Goal: Information Seeking & Learning: Learn about a topic

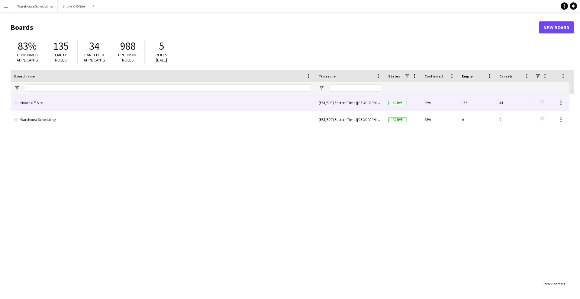
click at [67, 103] on link "Shows Off-Site" at bounding box center [162, 102] width 297 height 17
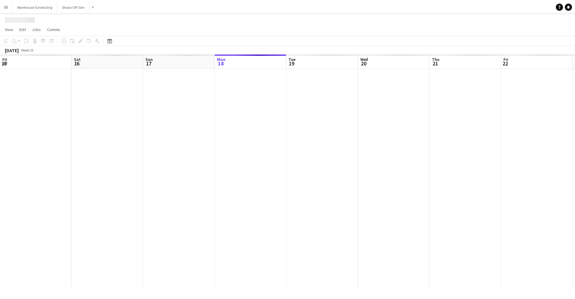
scroll to position [0, 144]
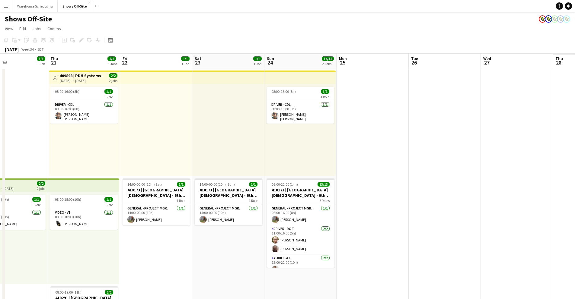
drag, startPoint x: 313, startPoint y: 60, endPoint x: -23, endPoint y: 72, distance: 335.6
click at [0, 72] on html "Menu Boards Boards Boards All jobs Status Workforce Workforce My Workforce Recr…" at bounding box center [287, 183] width 575 height 367
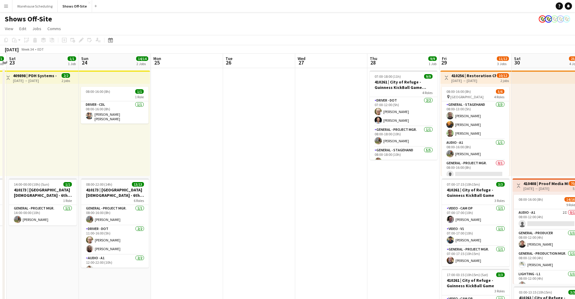
drag, startPoint x: 341, startPoint y: 58, endPoint x: 82, endPoint y: 78, distance: 258.9
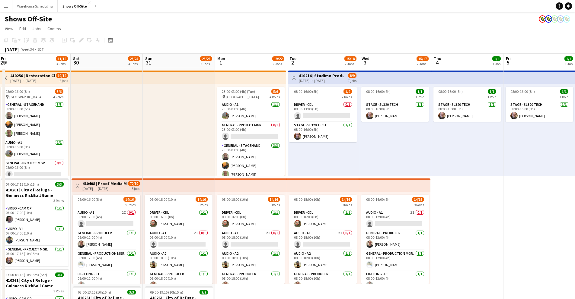
drag, startPoint x: 413, startPoint y: 66, endPoint x: 35, endPoint y: 110, distance: 380.2
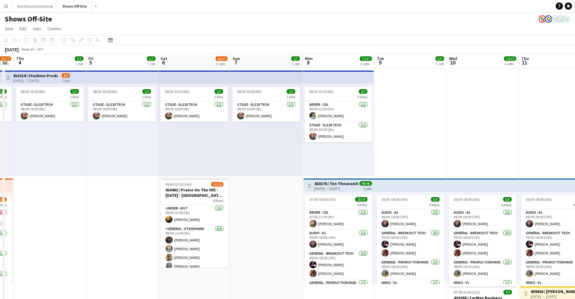
drag, startPoint x: 451, startPoint y: 64, endPoint x: 45, endPoint y: 110, distance: 408.6
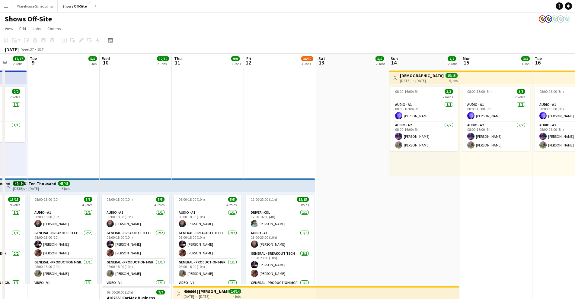
drag, startPoint x: 412, startPoint y: 77, endPoint x: 65, endPoint y: 143, distance: 353.1
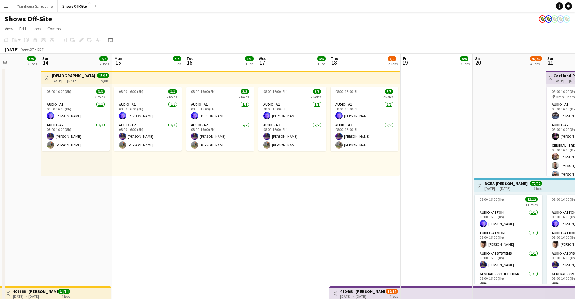
drag, startPoint x: 333, startPoint y: 55, endPoint x: 74, endPoint y: 78, distance: 260.0
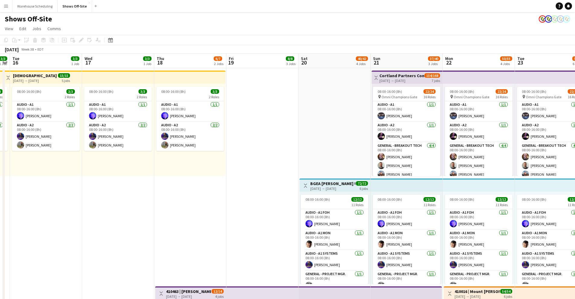
scroll to position [0, 200]
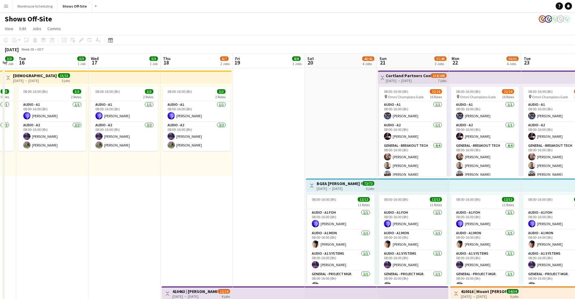
drag, startPoint x: 357, startPoint y: 64, endPoint x: 193, endPoint y: 66, distance: 163.7
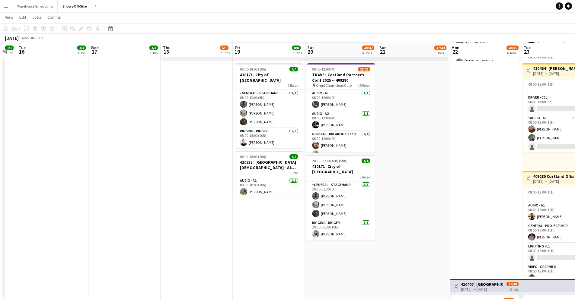
scroll to position [331, 0]
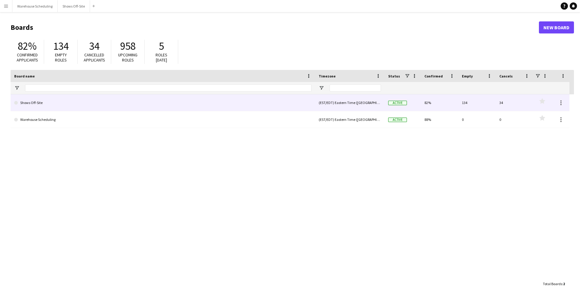
click at [64, 107] on link "Shows Off-Site" at bounding box center [162, 102] width 297 height 17
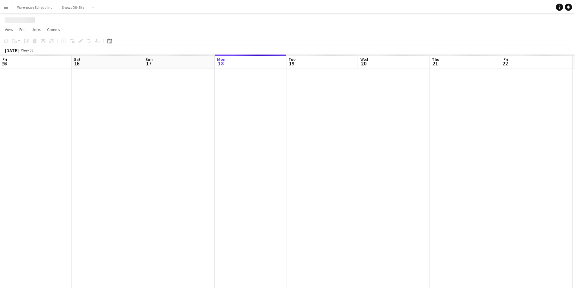
scroll to position [0, 144]
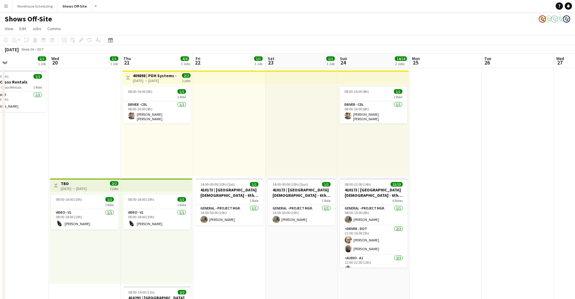
drag, startPoint x: 248, startPoint y: 60, endPoint x: -111, endPoint y: 60, distance: 359.3
click at [0, 60] on html "Menu Boards Boards Boards All jobs Status Workforce Workforce My Workforce Recr…" at bounding box center [287, 183] width 575 height 367
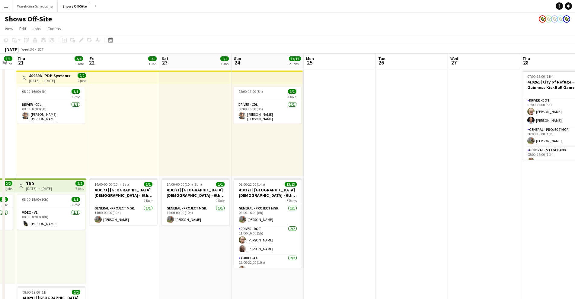
drag, startPoint x: 478, startPoint y: 66, endPoint x: 149, endPoint y: 85, distance: 328.7
click at [148, 85] on app-calendar-viewport "Mon 18 3/3 2 Jobs Tue 19 1/1 1 Job Wed 20 1/1 1 Job Thu 21 4/4 3 Jobs Fri 22 1/…" at bounding box center [287, 210] width 575 height 313
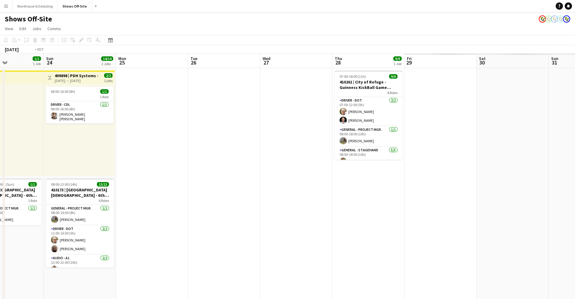
drag, startPoint x: 460, startPoint y: 69, endPoint x: 163, endPoint y: 87, distance: 297.3
click at [91, 88] on app-calendar-viewport "Thu 21 4/4 3 Jobs Fri 22 1/1 1 Job Sat 23 1/1 1 Job Sun 24 14/14 2 Jobs Mon 25 …" at bounding box center [287, 210] width 575 height 313
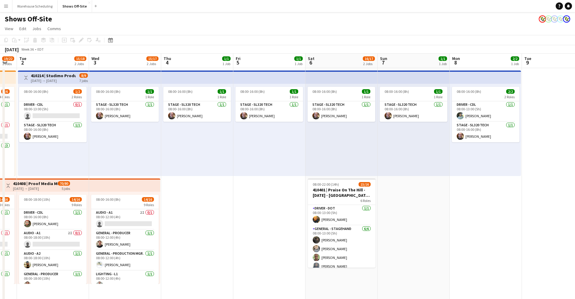
drag, startPoint x: 416, startPoint y: 82, endPoint x: 91, endPoint y: 102, distance: 325.5
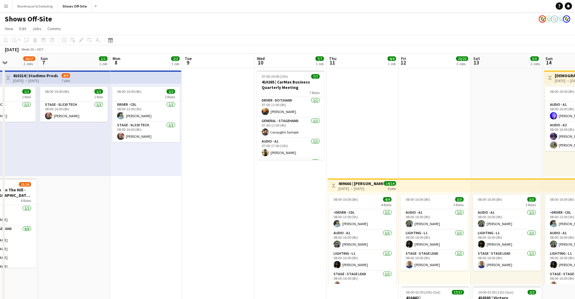
drag, startPoint x: 368, startPoint y: 66, endPoint x: 251, endPoint y: 78, distance: 118.4
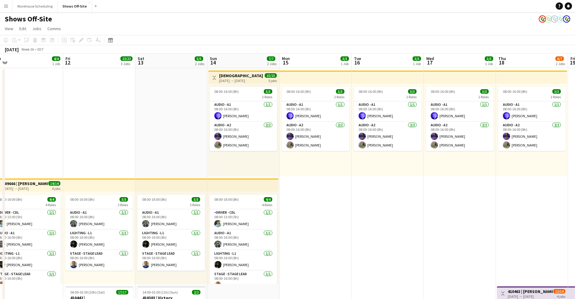
drag, startPoint x: 408, startPoint y: 66, endPoint x: 79, endPoint y: 96, distance: 330.7
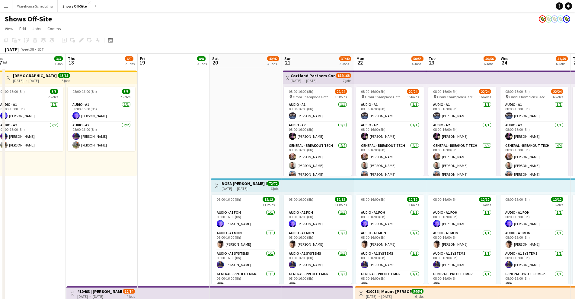
drag, startPoint x: 449, startPoint y: 59, endPoint x: 65, endPoint y: 94, distance: 385.8
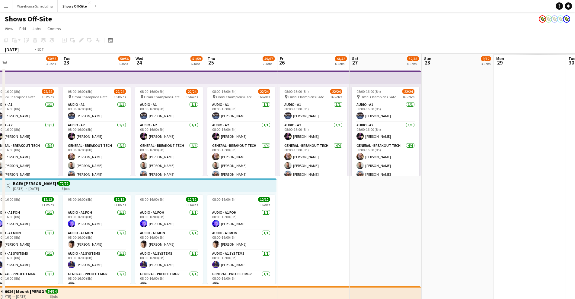
drag, startPoint x: 375, startPoint y: 62, endPoint x: 114, endPoint y: 77, distance: 261.0
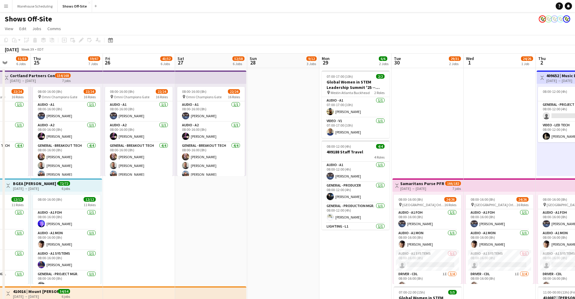
drag, startPoint x: 403, startPoint y: 67, endPoint x: 15, endPoint y: 90, distance: 388.9
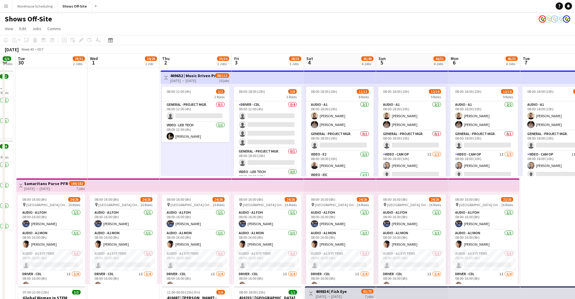
scroll to position [0, 209]
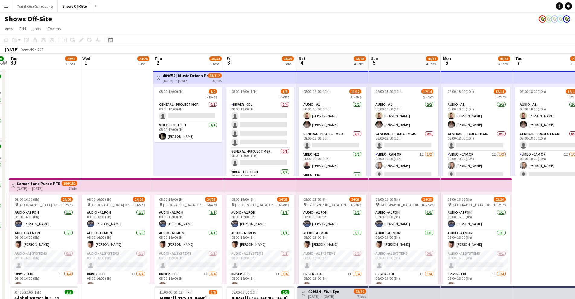
drag, startPoint x: 325, startPoint y: 69, endPoint x: 177, endPoint y: 78, distance: 147.9
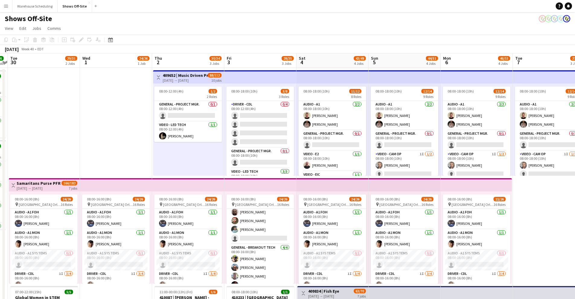
scroll to position [0, 0]
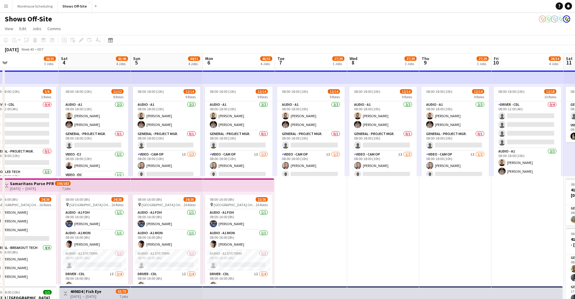
drag, startPoint x: 387, startPoint y: 62, endPoint x: 148, endPoint y: 61, distance: 239.4
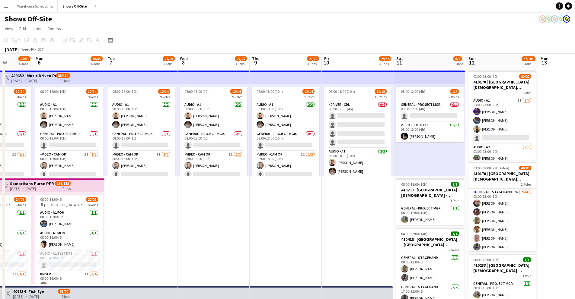
drag, startPoint x: 348, startPoint y: 62, endPoint x: 183, endPoint y: 72, distance: 165.4
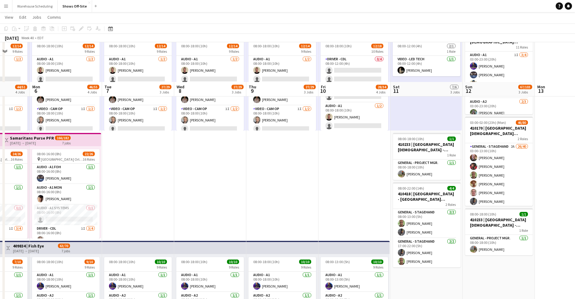
scroll to position [0, 0]
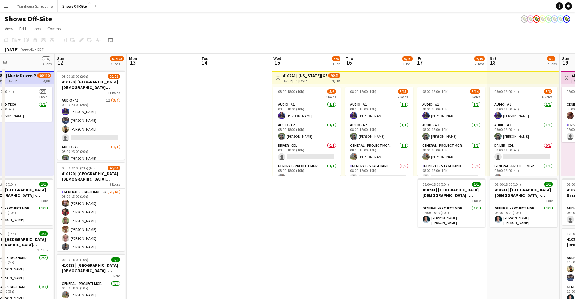
drag, startPoint x: 477, startPoint y: 57, endPoint x: 49, endPoint y: 83, distance: 428.6
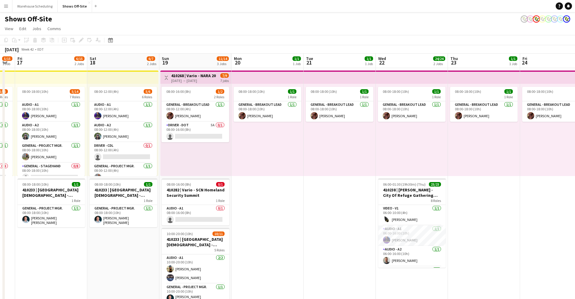
scroll to position [0, 157]
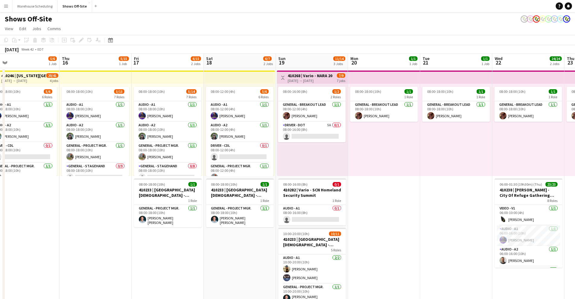
drag, startPoint x: 290, startPoint y: 65, endPoint x: -264, endPoint y: 106, distance: 555.2
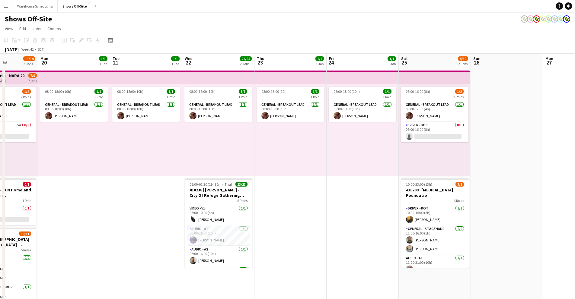
drag, startPoint x: 307, startPoint y: 64, endPoint x: 168, endPoint y: 123, distance: 150.3
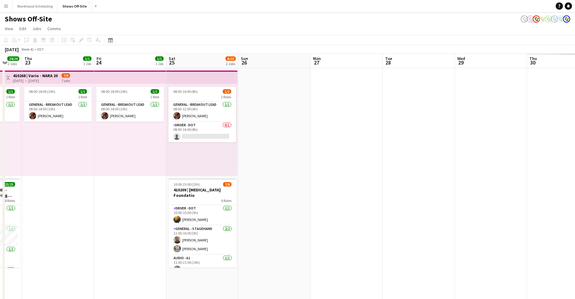
drag, startPoint x: 354, startPoint y: 239, endPoint x: 75, endPoint y: 201, distance: 281.5
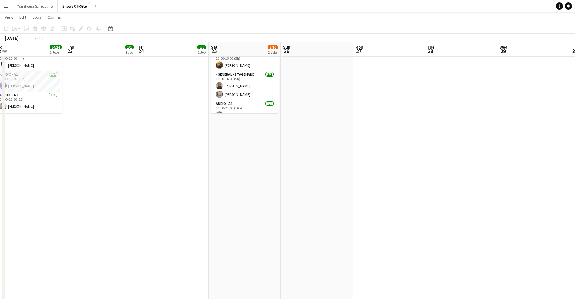
scroll to position [0, 194]
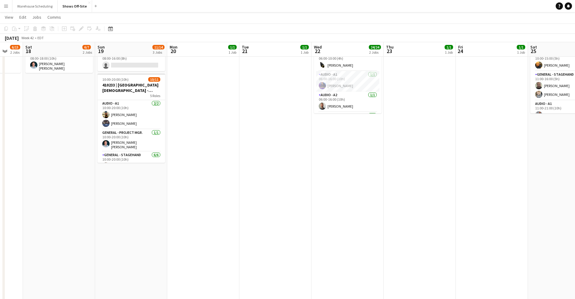
drag, startPoint x: 132, startPoint y: 199, endPoint x: 579, endPoint y: 229, distance: 448.4
click at [575, 230] on html "Menu Boards Boards Boards All jobs Status Workforce Workforce My Workforce Recr…" at bounding box center [287, 256] width 575 height 820
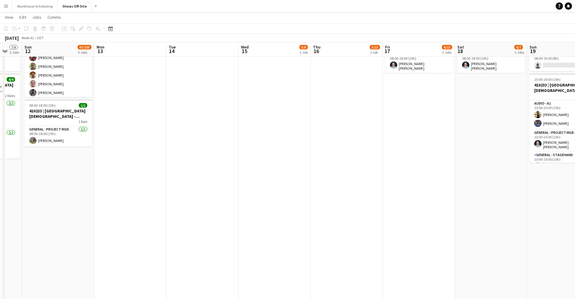
drag, startPoint x: 130, startPoint y: 206, endPoint x: 535, endPoint y: 195, distance: 405.6
click at [575, 196] on html "Menu Boards Boards Boards All jobs Status Workforce Workforce My Workforce Recr…" at bounding box center [287, 256] width 575 height 820
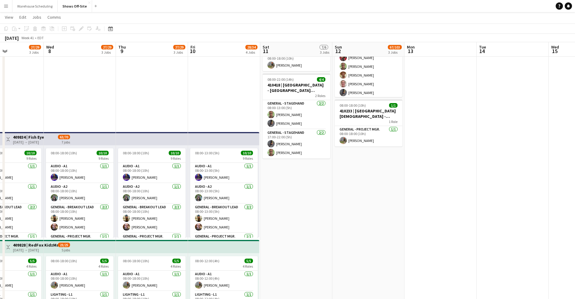
drag, startPoint x: 237, startPoint y: 213, endPoint x: 546, endPoint y: 218, distance: 308.9
click at [551, 218] on app-calendar-viewport "Mon 6 46/55 4 Jobs Tue 7 27/29 3 Jobs Wed 8 27/29 3 Jobs Thu 9 27/29 3 Jobs Fri…" at bounding box center [287, 268] width 575 height 796
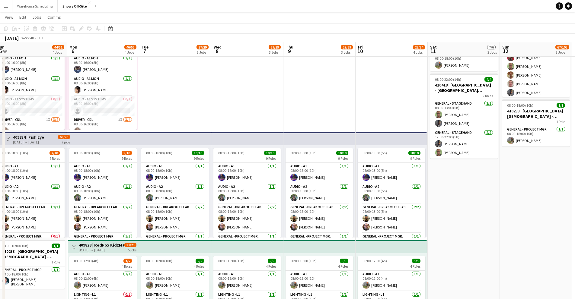
drag, startPoint x: 320, startPoint y: 224, endPoint x: 443, endPoint y: 214, distance: 123.2
click at [466, 208] on app-calendar-viewport "Fri 3 29/35 3 Jobs Sat 4 43/49 4 Jobs Sun 5 44/51 4 Jobs Mon 6 46/55 4 Jobs Tue…" at bounding box center [287, 268] width 575 height 796
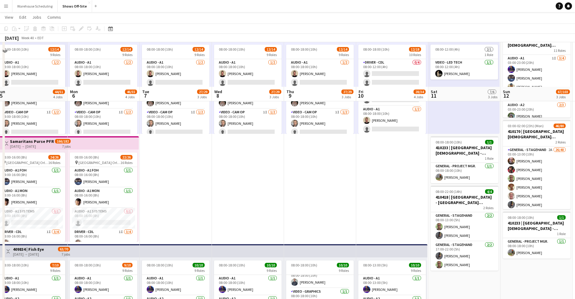
scroll to position [0, 0]
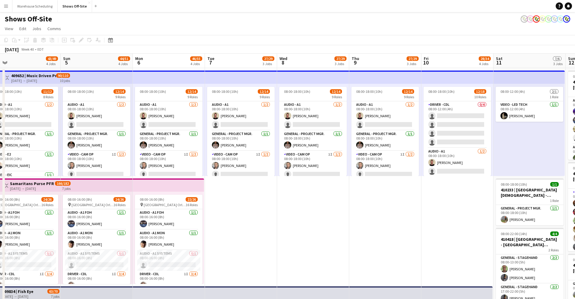
drag, startPoint x: 184, startPoint y: 59, endPoint x: 251, endPoint y: 58, distance: 67.3
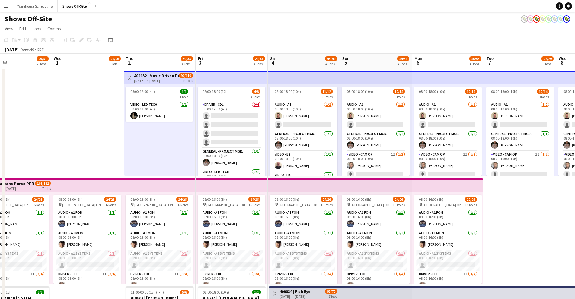
drag, startPoint x: 137, startPoint y: 61, endPoint x: 245, endPoint y: 78, distance: 109.0
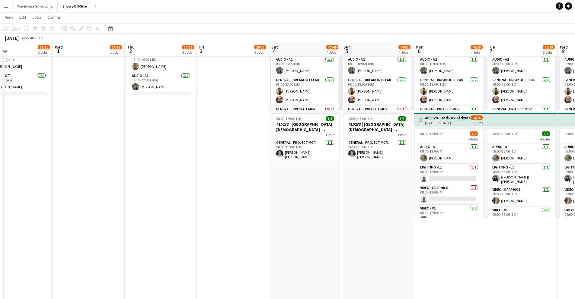
scroll to position [283, 0]
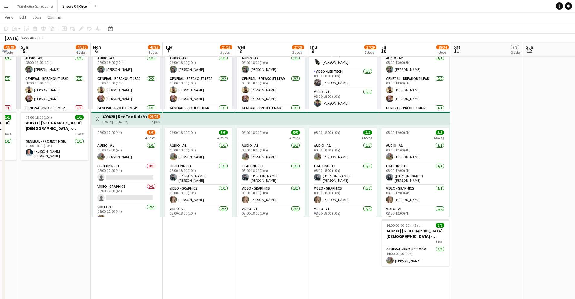
drag, startPoint x: 323, startPoint y: 213, endPoint x: -54, endPoint y: 223, distance: 377.2
click at [0, 223] on html "Menu Boards Boards Boards All jobs Status Workforce Workforce My Workforce Recr…" at bounding box center [287, 127] width 575 height 820
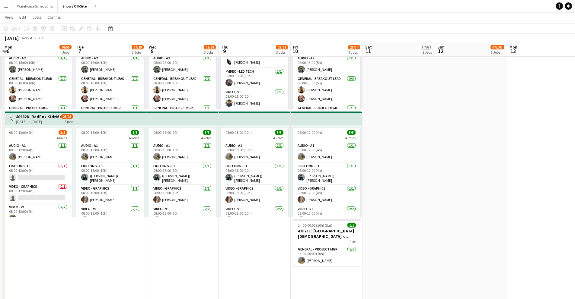
drag, startPoint x: 247, startPoint y: 261, endPoint x: 105, endPoint y: 241, distance: 143.6
click at [77, 249] on app-calendar-viewport "Fri 3 29/35 3 Jobs Sat 4 43/49 4 Jobs Sun 5 44/51 4 Jobs Mon 6 46/55 4 Jobs Tue…" at bounding box center [287, 139] width 575 height 796
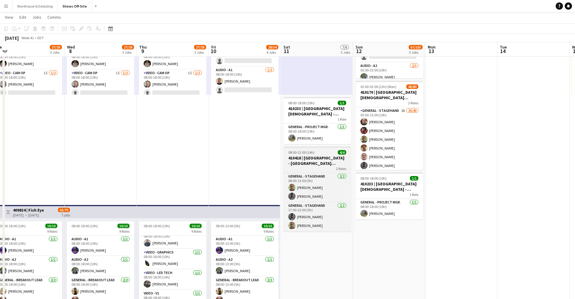
scroll to position [0, 0]
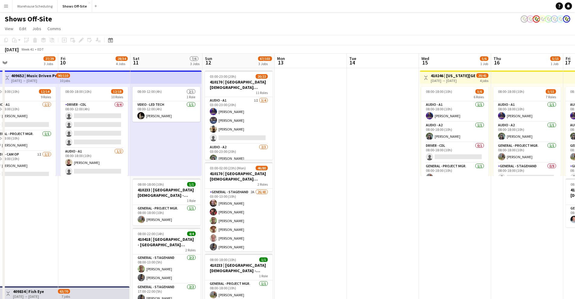
drag, startPoint x: 309, startPoint y: 62, endPoint x: 174, endPoint y: 73, distance: 135.8
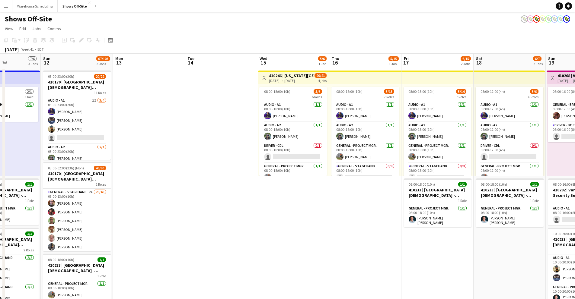
drag, startPoint x: 382, startPoint y: 65, endPoint x: 151, endPoint y: 95, distance: 233.3
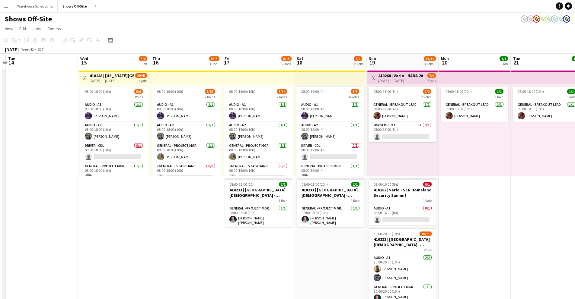
drag, startPoint x: 321, startPoint y: 63, endPoint x: 192, endPoint y: 76, distance: 129.2
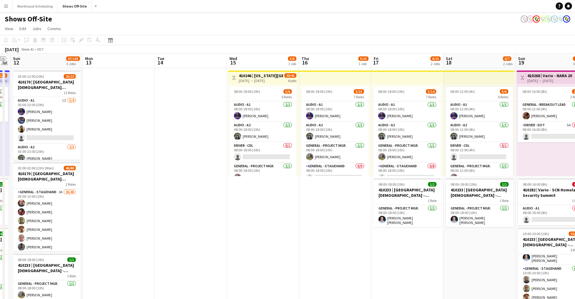
drag, startPoint x: 184, startPoint y: 63, endPoint x: 347, endPoint y: 67, distance: 162.8
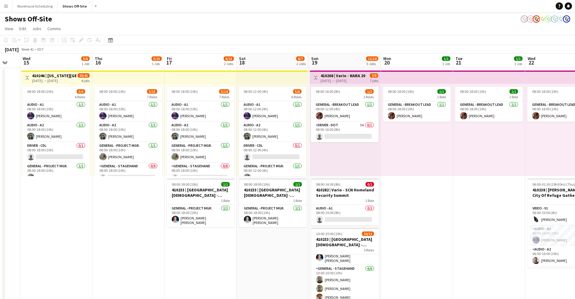
drag, startPoint x: 345, startPoint y: 64, endPoint x: 25, endPoint y: 78, distance: 320.6
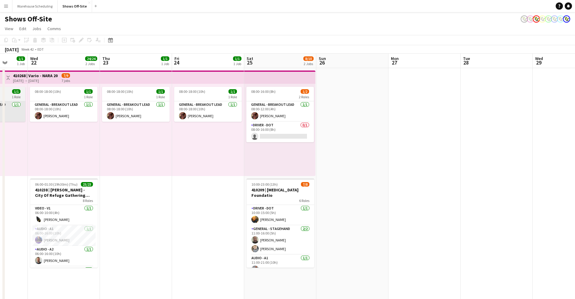
drag, startPoint x: 361, startPoint y: 58, endPoint x: 21, endPoint y: 110, distance: 344.1
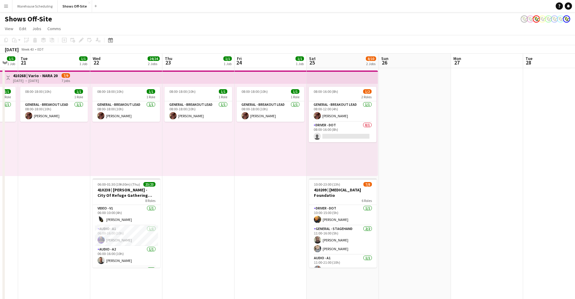
scroll to position [0, 151]
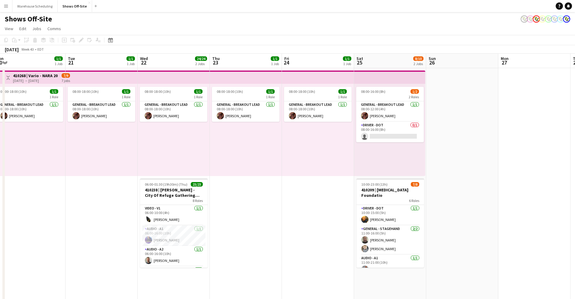
drag, startPoint x: 150, startPoint y: 58, endPoint x: 355, endPoint y: 54, distance: 205.6
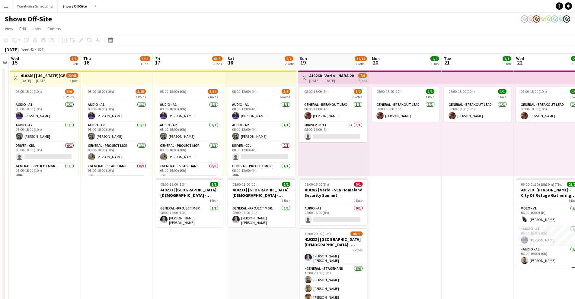
scroll to position [0, 188]
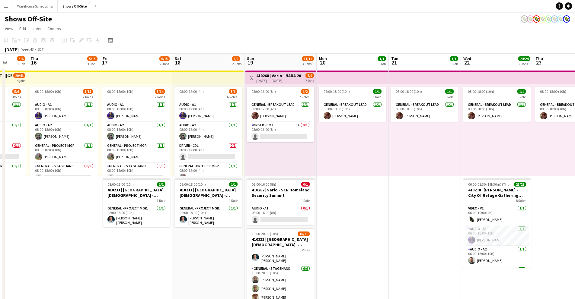
drag, startPoint x: 33, startPoint y: 61, endPoint x: 577, endPoint y: 66, distance: 543.4
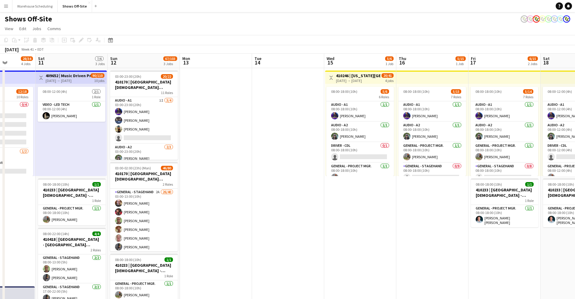
scroll to position [0, 163]
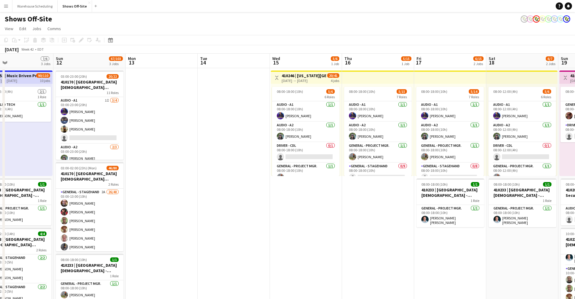
drag, startPoint x: 49, startPoint y: 64, endPoint x: 501, endPoint y: 18, distance: 454.9
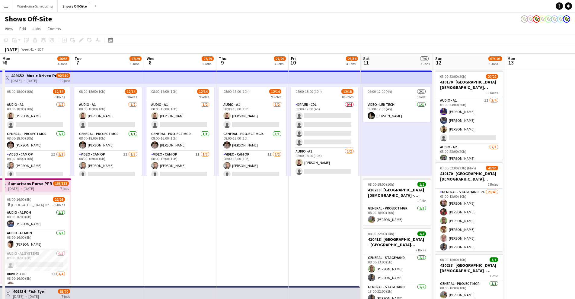
drag, startPoint x: 84, startPoint y: 63, endPoint x: 437, endPoint y: 63, distance: 353.5
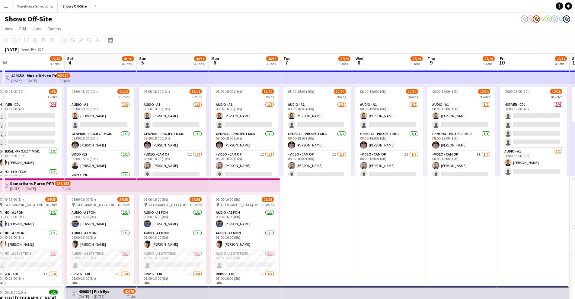
scroll to position [0, 0]
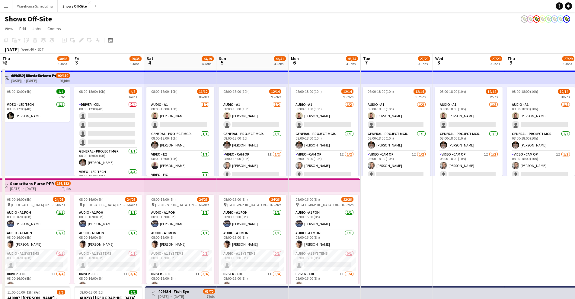
drag, startPoint x: 90, startPoint y: 65, endPoint x: 511, endPoint y: 61, distance: 421.2
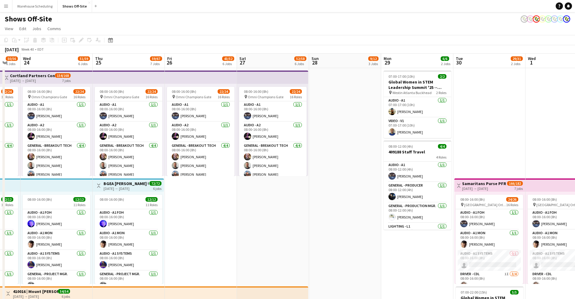
drag, startPoint x: 135, startPoint y: 66, endPoint x: 294, endPoint y: 94, distance: 161.2
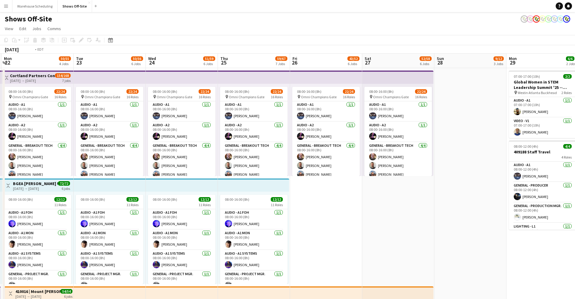
drag, startPoint x: 129, startPoint y: 61, endPoint x: 466, endPoint y: 59, distance: 337.2
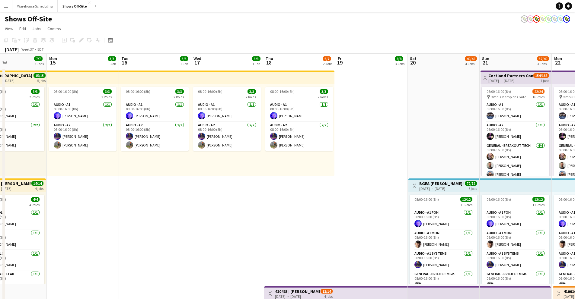
drag, startPoint x: 76, startPoint y: 69, endPoint x: 267, endPoint y: 70, distance: 191.4
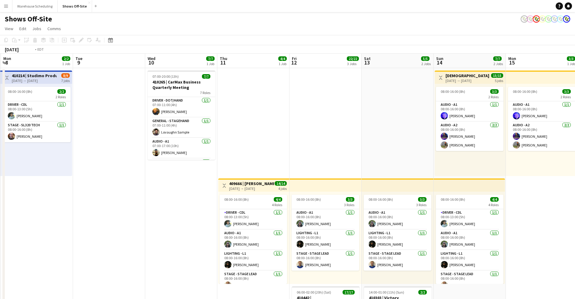
drag, startPoint x: 68, startPoint y: 63, endPoint x: 370, endPoint y: 68, distance: 301.9
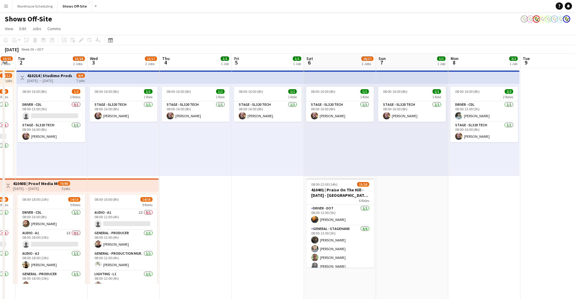
drag, startPoint x: 114, startPoint y: 67, endPoint x: 358, endPoint y: 68, distance: 244.5
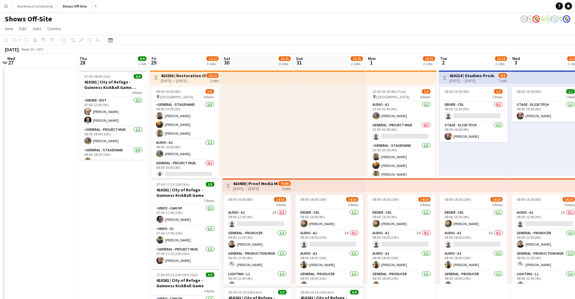
drag, startPoint x: 140, startPoint y: 63, endPoint x: 569, endPoint y: 57, distance: 428.4
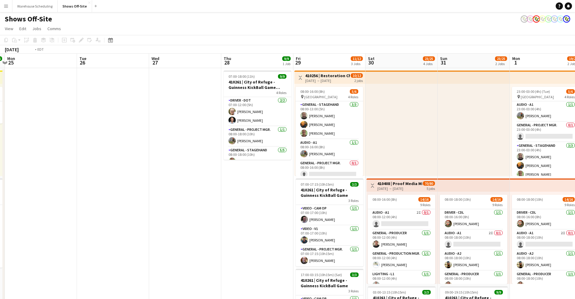
scroll to position [0, 190]
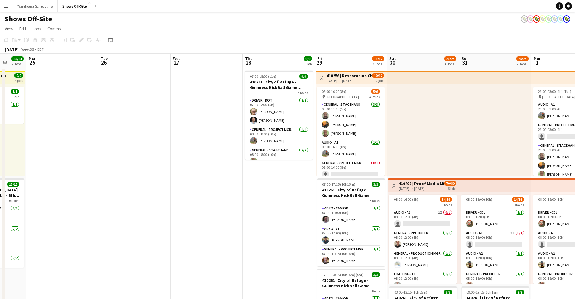
drag, startPoint x: 99, startPoint y: 62, endPoint x: 531, endPoint y: 42, distance: 432.5
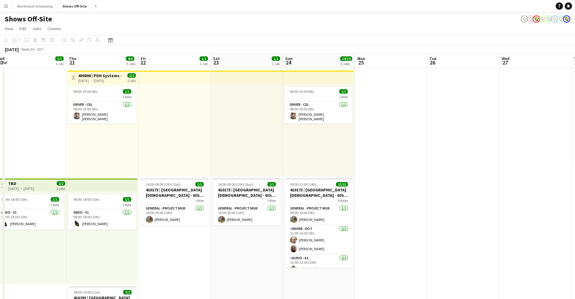
drag, startPoint x: 78, startPoint y: 68, endPoint x: 462, endPoint y: 73, distance: 383.4
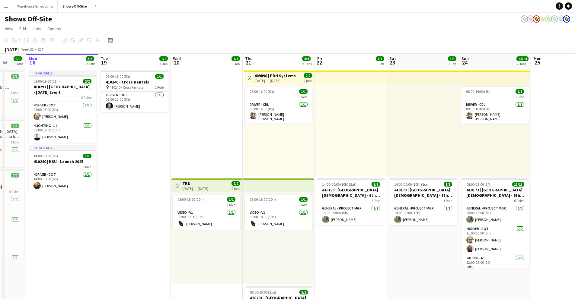
scroll to position [0, 191]
drag, startPoint x: 78, startPoint y: 73, endPoint x: 178, endPoint y: 82, distance: 100.6
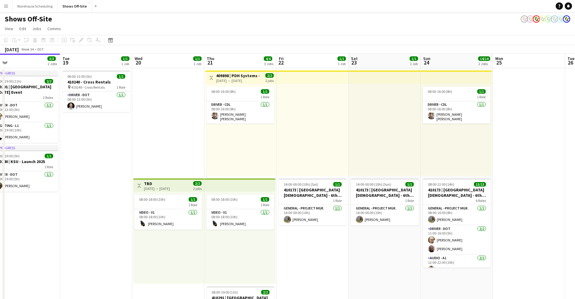
drag, startPoint x: 200, startPoint y: 109, endPoint x: 168, endPoint y: 109, distance: 32.3
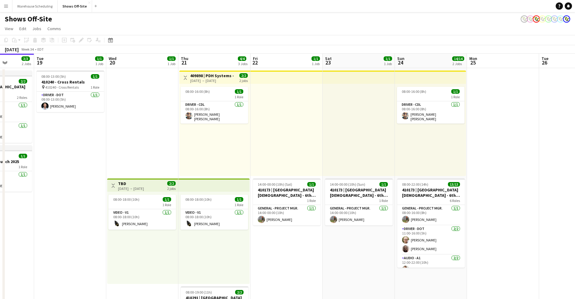
drag, startPoint x: 257, startPoint y: 65, endPoint x: 230, endPoint y: 65, distance: 27.2
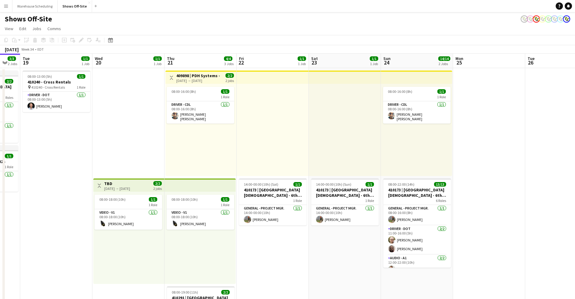
scroll to position [0, 207]
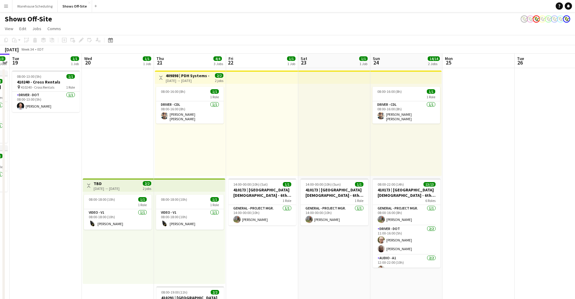
drag, startPoint x: 227, startPoint y: 64, endPoint x: 203, endPoint y: 66, distance: 23.6
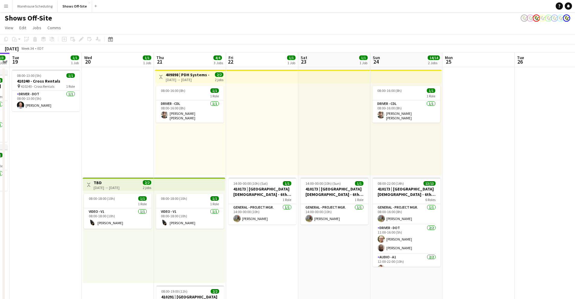
scroll to position [0, 0]
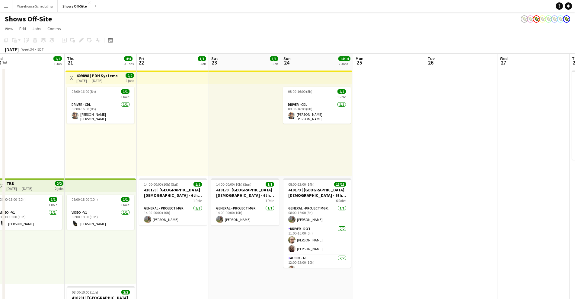
drag, startPoint x: 322, startPoint y: 62, endPoint x: 323, endPoint y: 52, distance: 10.1
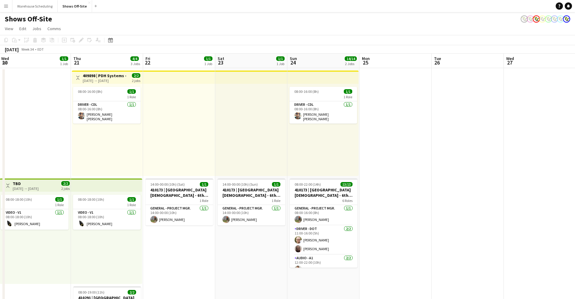
drag, startPoint x: 397, startPoint y: 59, endPoint x: 406, endPoint y: 65, distance: 10.5
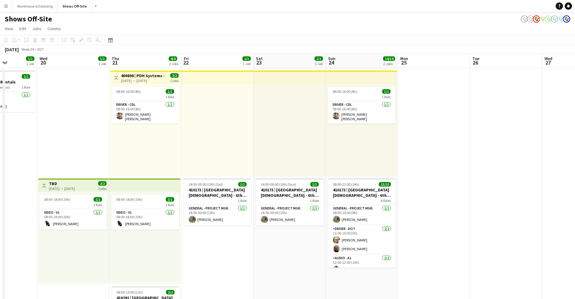
scroll to position [0, 178]
drag, startPoint x: 253, startPoint y: 67, endPoint x: 291, endPoint y: 68, distance: 38.7
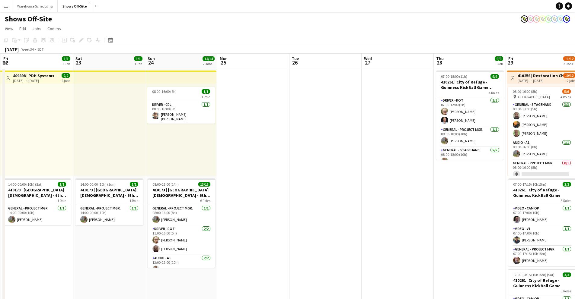
drag, startPoint x: 283, startPoint y: 64, endPoint x: 153, endPoint y: 70, distance: 130.6
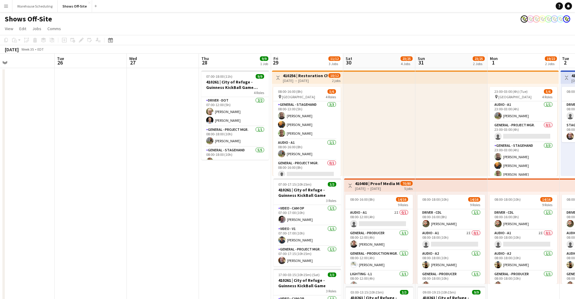
scroll to position [0, 147]
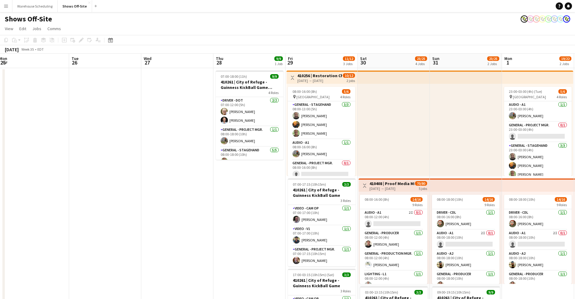
drag, startPoint x: 297, startPoint y: 68, endPoint x: 102, endPoint y: 80, distance: 195.1
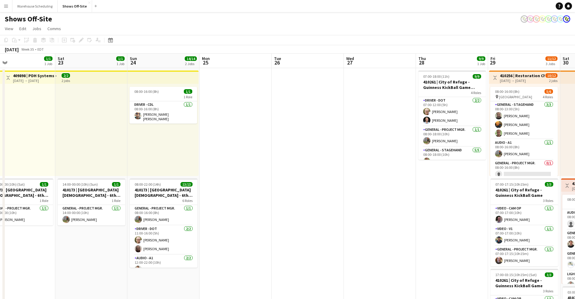
drag, startPoint x: 121, startPoint y: 61, endPoint x: 290, endPoint y: 73, distance: 169.5
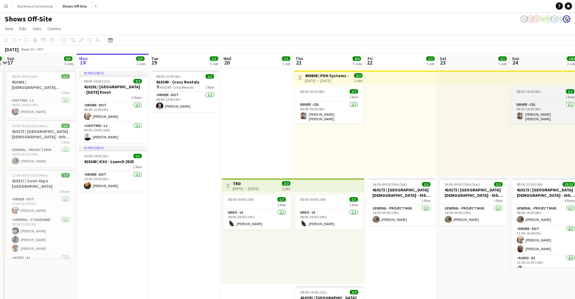
drag, startPoint x: 186, startPoint y: 67, endPoint x: 554, endPoint y: 98, distance: 369.3
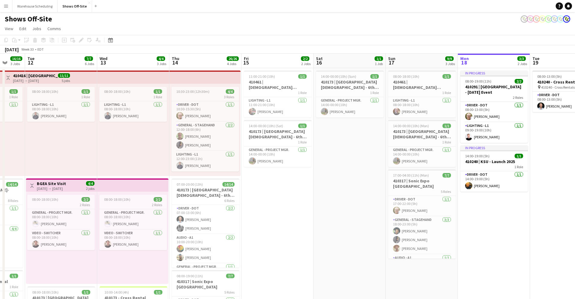
drag, startPoint x: 91, startPoint y: 58, endPoint x: 525, endPoint y: 53, distance: 433.9
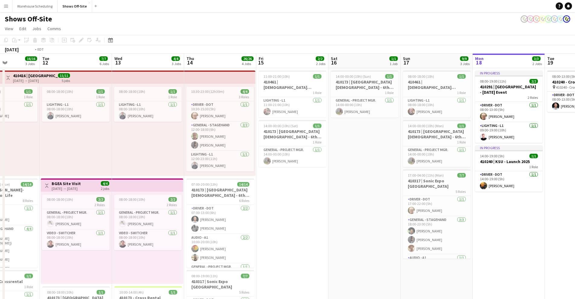
scroll to position [0, 129]
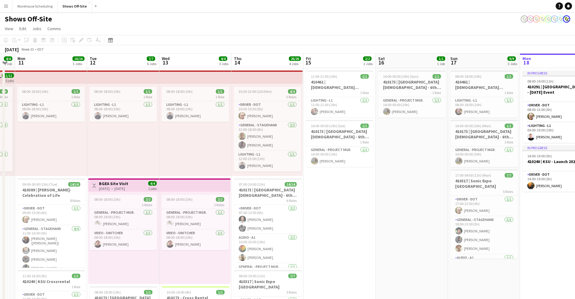
drag, startPoint x: 126, startPoint y: 59, endPoint x: 521, endPoint y: 43, distance: 395.5
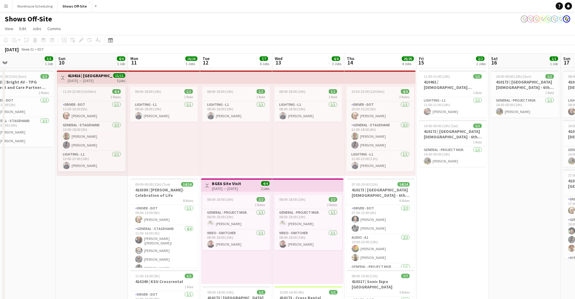
drag, startPoint x: 146, startPoint y: 65, endPoint x: 471, endPoint y: 66, distance: 325.4
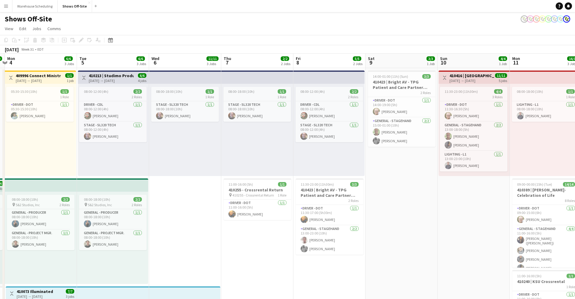
drag, startPoint x: 166, startPoint y: 65, endPoint x: 325, endPoint y: 69, distance: 159.1
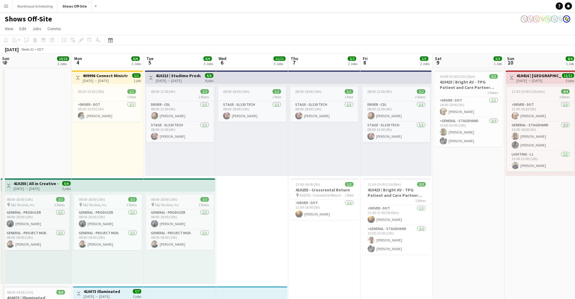
drag, startPoint x: 268, startPoint y: 66, endPoint x: 329, endPoint y: 63, distance: 61.3
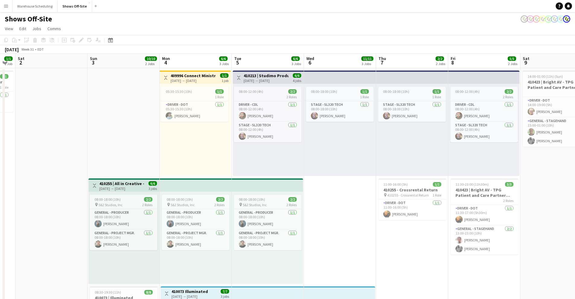
drag, startPoint x: 182, startPoint y: 64, endPoint x: 326, endPoint y: 66, distance: 143.4
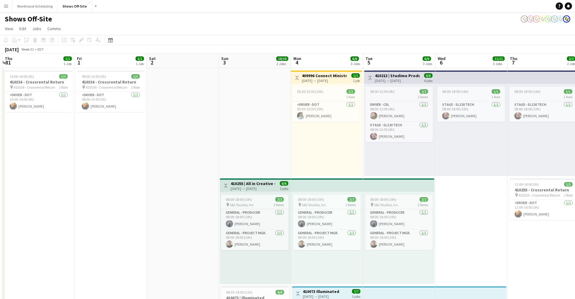
drag, startPoint x: 133, startPoint y: 66, endPoint x: 192, endPoint y: 63, distance: 59.0
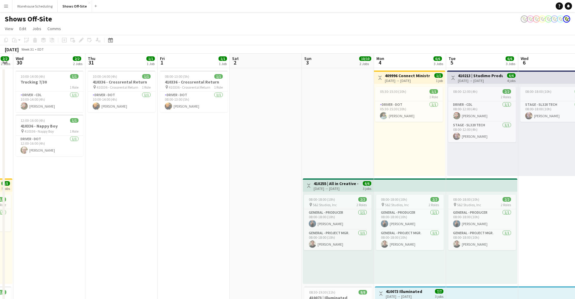
scroll to position [0, 129]
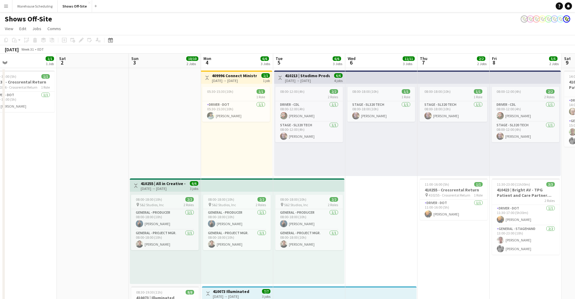
drag, startPoint x: 133, startPoint y: 65, endPoint x: 27, endPoint y: 67, distance: 105.7
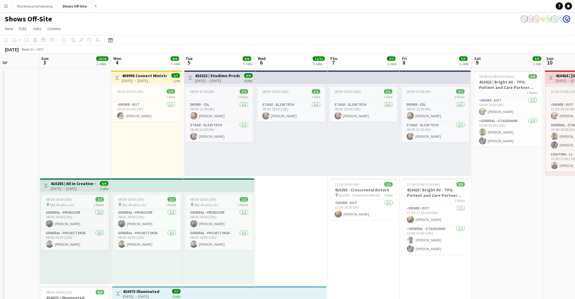
drag, startPoint x: 99, startPoint y: 62, endPoint x: -207, endPoint y: 93, distance: 307.4
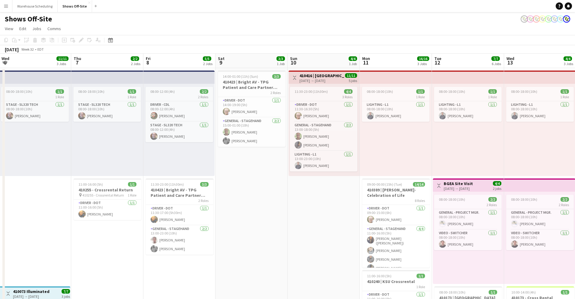
drag, startPoint x: 265, startPoint y: 65, endPoint x: -75, endPoint y: 70, distance: 340.3
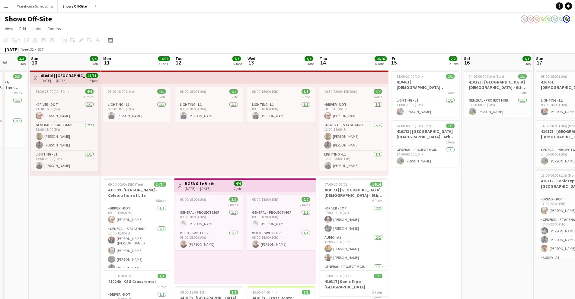
drag, startPoint x: 201, startPoint y: 64, endPoint x: -72, endPoint y: 55, distance: 273.4
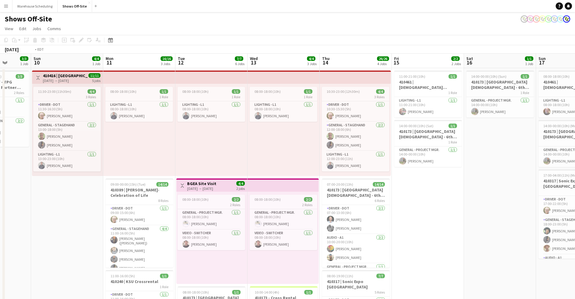
scroll to position [0, 223]
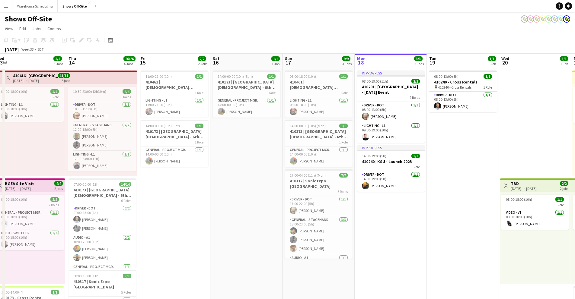
drag, startPoint x: 256, startPoint y: 62, endPoint x: -64, endPoint y: 62, distance: 319.7
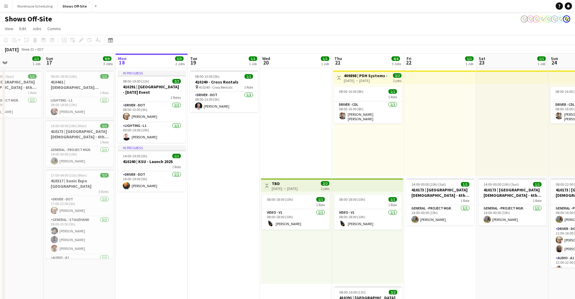
drag, startPoint x: 298, startPoint y: 66, endPoint x: 61, endPoint y: 63, distance: 237.3
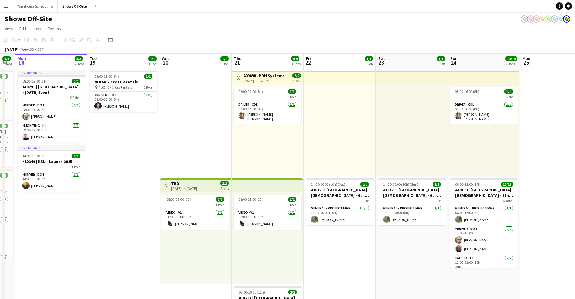
drag, startPoint x: 244, startPoint y: 60, endPoint x: 150, endPoint y: 69, distance: 93.8
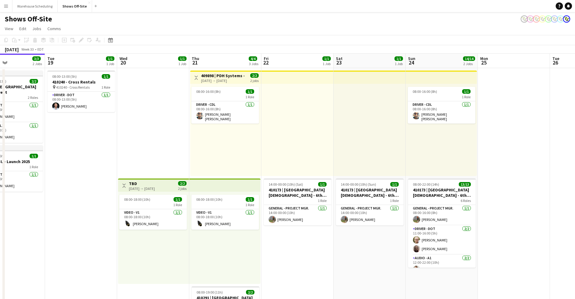
drag, startPoint x: 331, startPoint y: 65, endPoint x: 219, endPoint y: 77, distance: 112.7
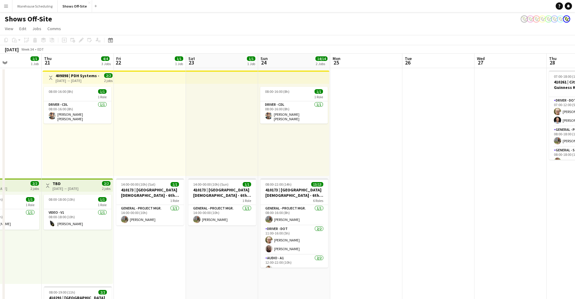
drag, startPoint x: 326, startPoint y: 67, endPoint x: 179, endPoint y: 74, distance: 146.6
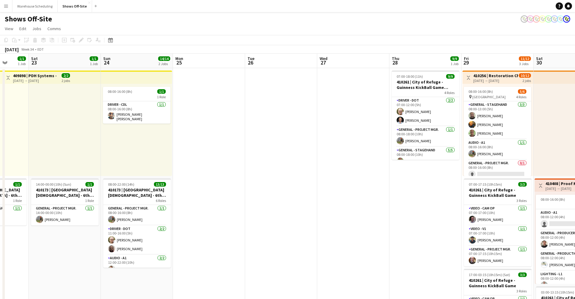
drag, startPoint x: 370, startPoint y: 68, endPoint x: 218, endPoint y: 76, distance: 152.4
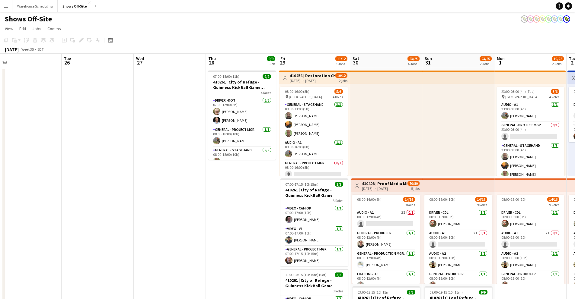
drag, startPoint x: 317, startPoint y: 65, endPoint x: 206, endPoint y: 74, distance: 111.2
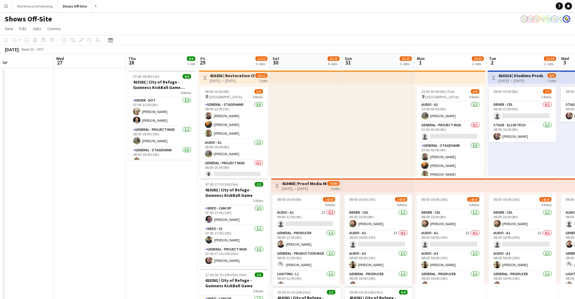
drag, startPoint x: 296, startPoint y: 65, endPoint x: 274, endPoint y: 65, distance: 22.0
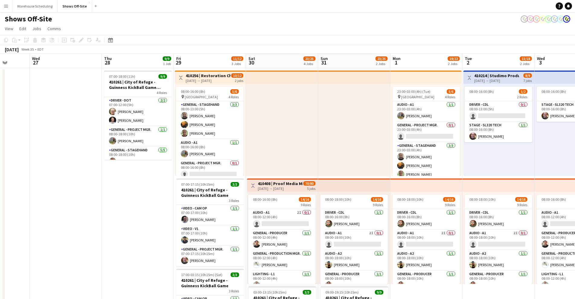
scroll to position [0, 185]
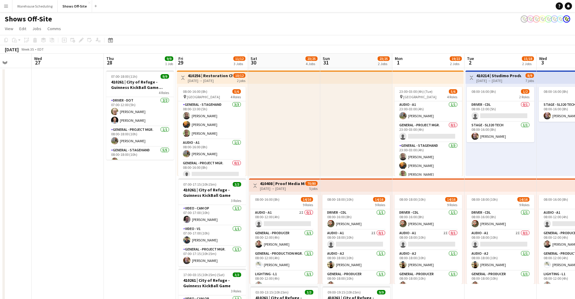
drag, startPoint x: 309, startPoint y: 64, endPoint x: 288, endPoint y: 66, distance: 20.9
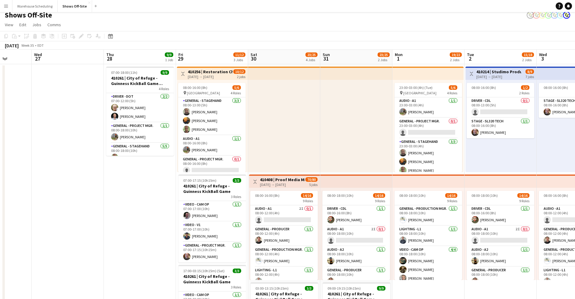
scroll to position [0, 0]
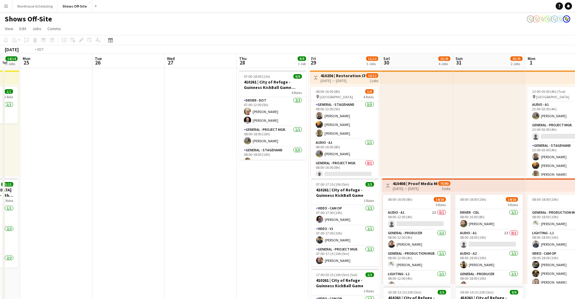
drag, startPoint x: 136, startPoint y: 62, endPoint x: 347, endPoint y: 81, distance: 211.6
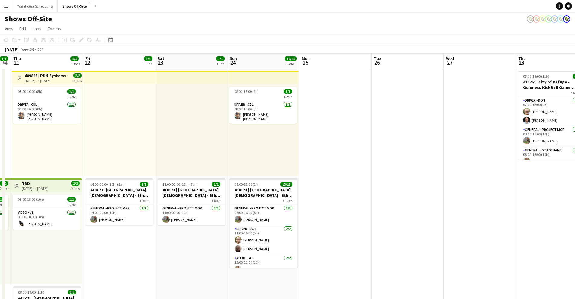
drag, startPoint x: 129, startPoint y: 66, endPoint x: 323, endPoint y: 88, distance: 194.7
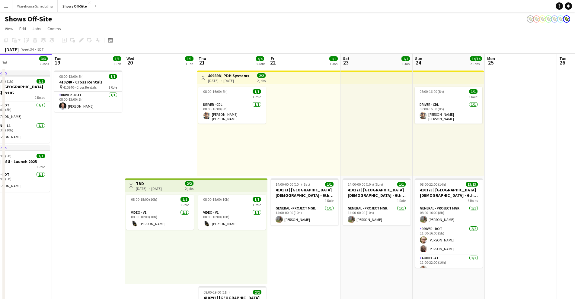
drag, startPoint x: 98, startPoint y: 62, endPoint x: 280, endPoint y: 87, distance: 184.0
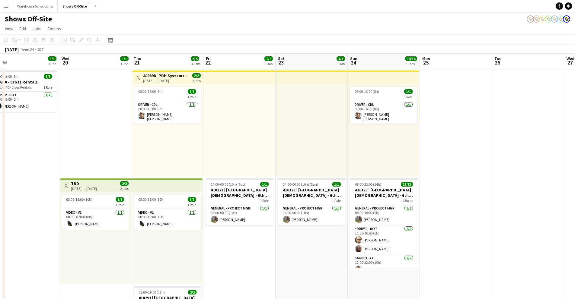
scroll to position [0, 173]
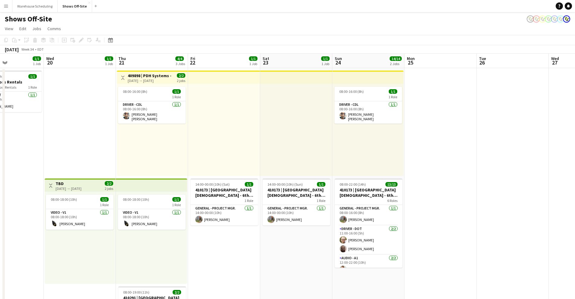
drag, startPoint x: 233, startPoint y: 61, endPoint x: 163, endPoint y: 60, distance: 70.6
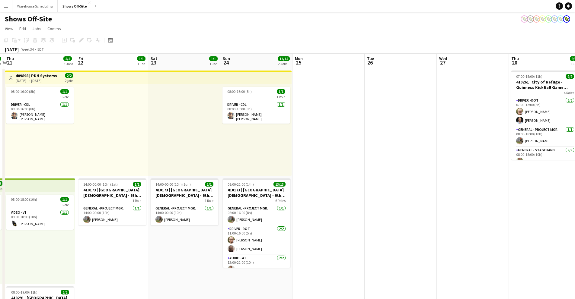
drag, startPoint x: 339, startPoint y: 63, endPoint x: 233, endPoint y: 64, distance: 106.3
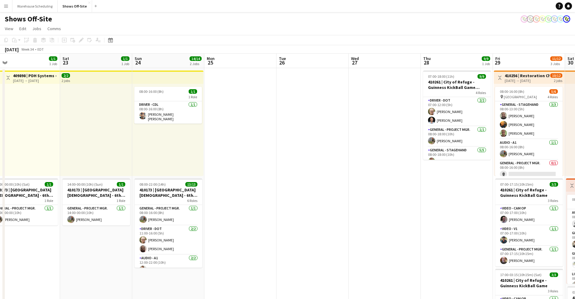
drag, startPoint x: 317, startPoint y: 65, endPoint x: 254, endPoint y: 66, distance: 63.1
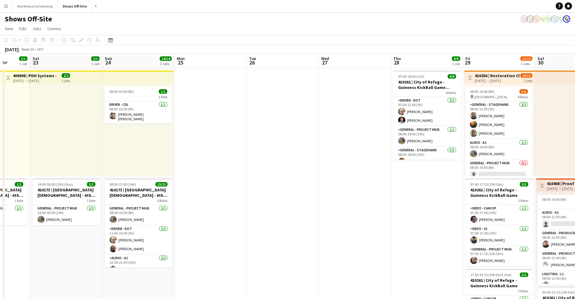
drag, startPoint x: 264, startPoint y: 64, endPoint x: 209, endPoint y: 65, distance: 54.9
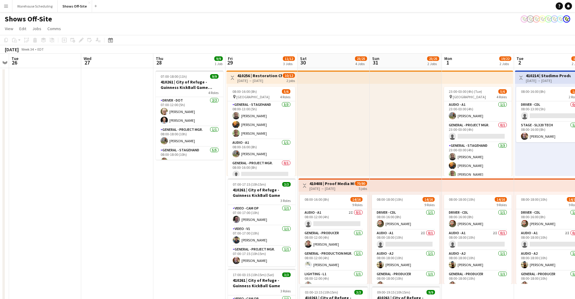
scroll to position [0, 214]
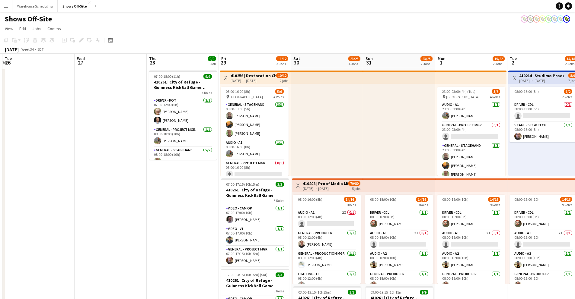
drag, startPoint x: 402, startPoint y: 57, endPoint x: 249, endPoint y: 66, distance: 153.3
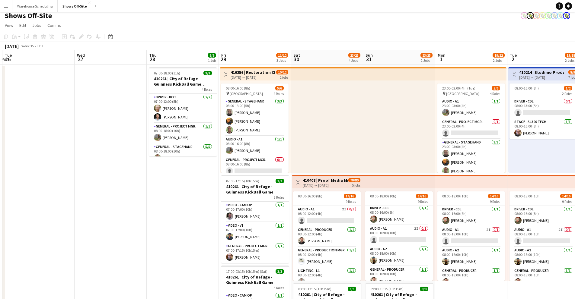
scroll to position [0, 0]
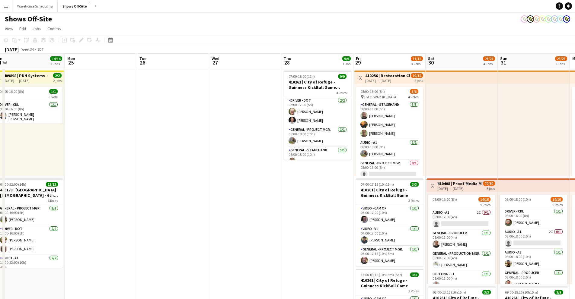
drag, startPoint x: 113, startPoint y: 70, endPoint x: 316, endPoint y: 79, distance: 203.1
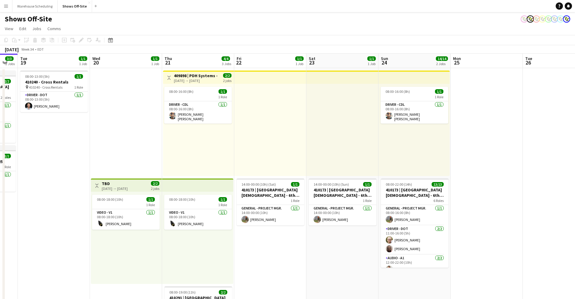
drag, startPoint x: 374, startPoint y: 94, endPoint x: 479, endPoint y: 96, distance: 104.8
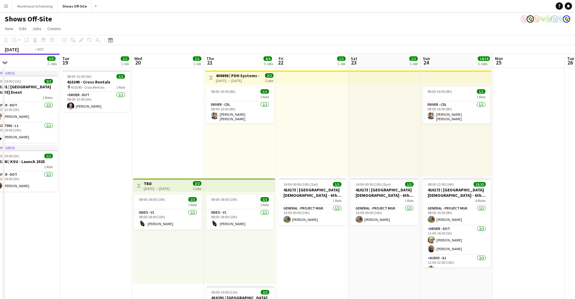
scroll to position [0, 143]
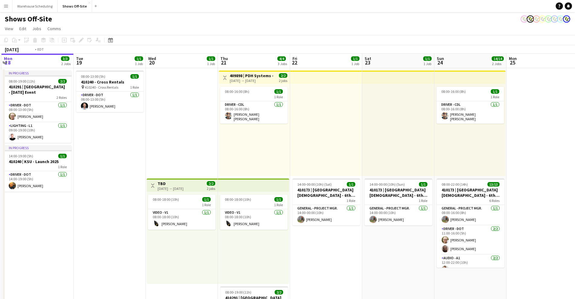
drag, startPoint x: 142, startPoint y: 70, endPoint x: 183, endPoint y: 73, distance: 40.5
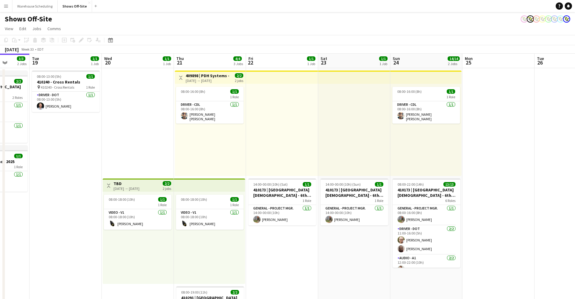
drag, startPoint x: 354, startPoint y: 64, endPoint x: 156, endPoint y: 55, distance: 198.3
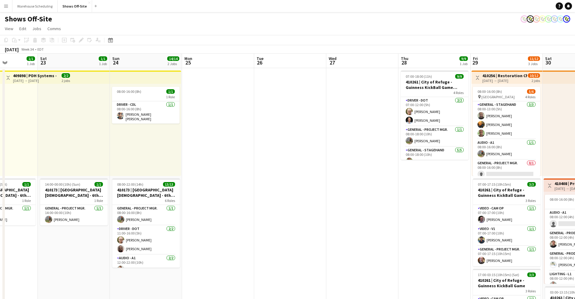
drag, startPoint x: 445, startPoint y: 118, endPoint x: 229, endPoint y: 122, distance: 216.2
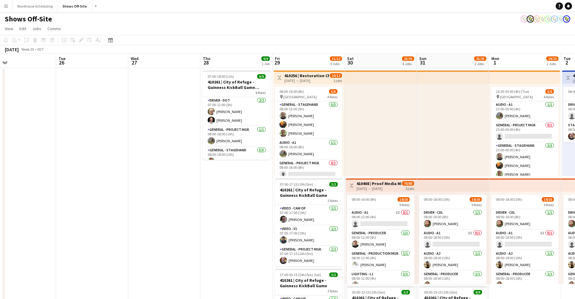
drag, startPoint x: 299, startPoint y: 181, endPoint x: 173, endPoint y: 183, distance: 125.9
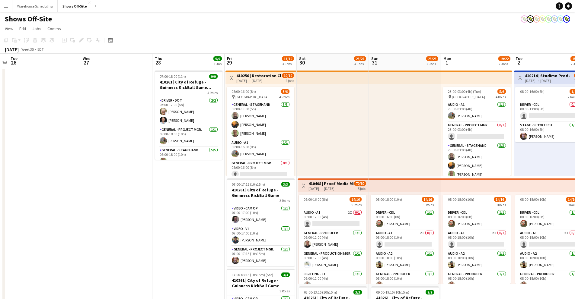
scroll to position [0, 210]
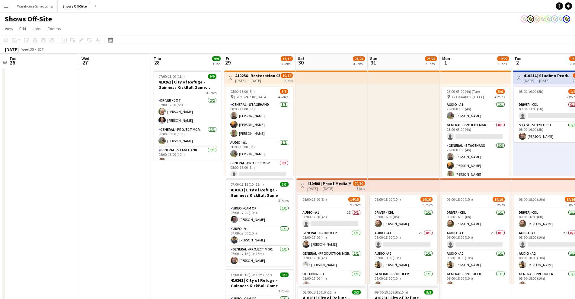
drag, startPoint x: 201, startPoint y: 197, endPoint x: 152, endPoint y: 198, distance: 48.3
